Goal: Check status

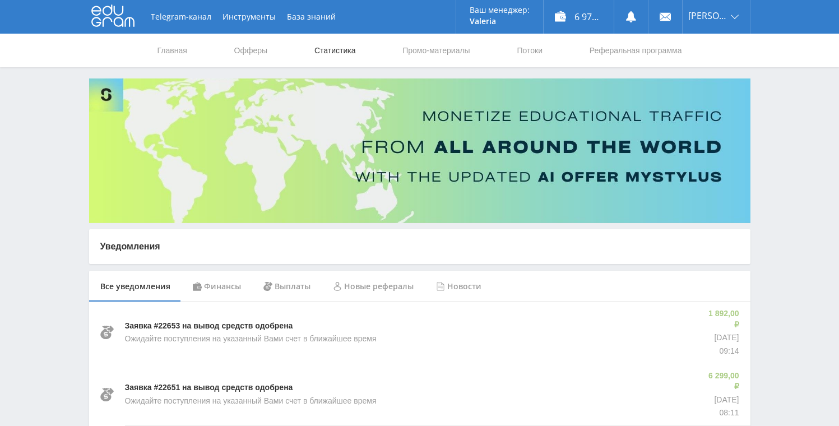
click at [350, 52] on link "Статистика" at bounding box center [335, 51] width 44 height 34
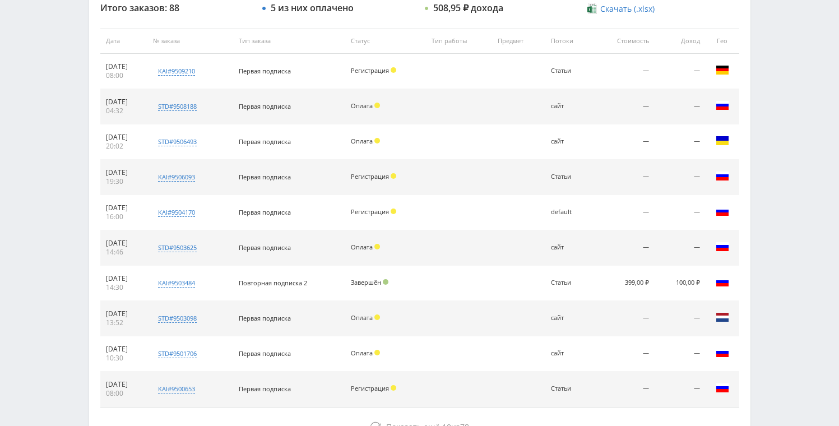
scroll to position [424, 0]
